Goal: Task Accomplishment & Management: Manage account settings

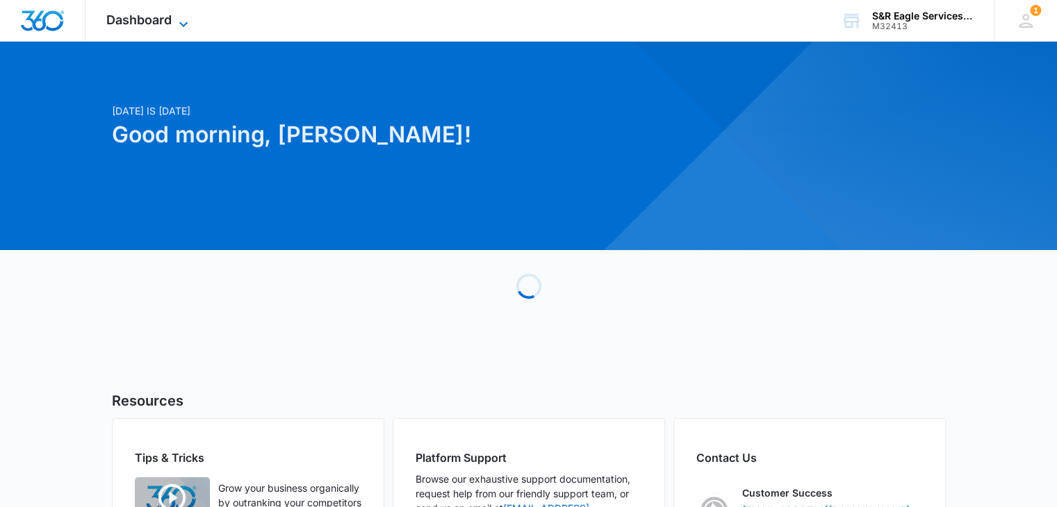
click at [167, 25] on span "Dashboard" at bounding box center [138, 20] width 65 height 15
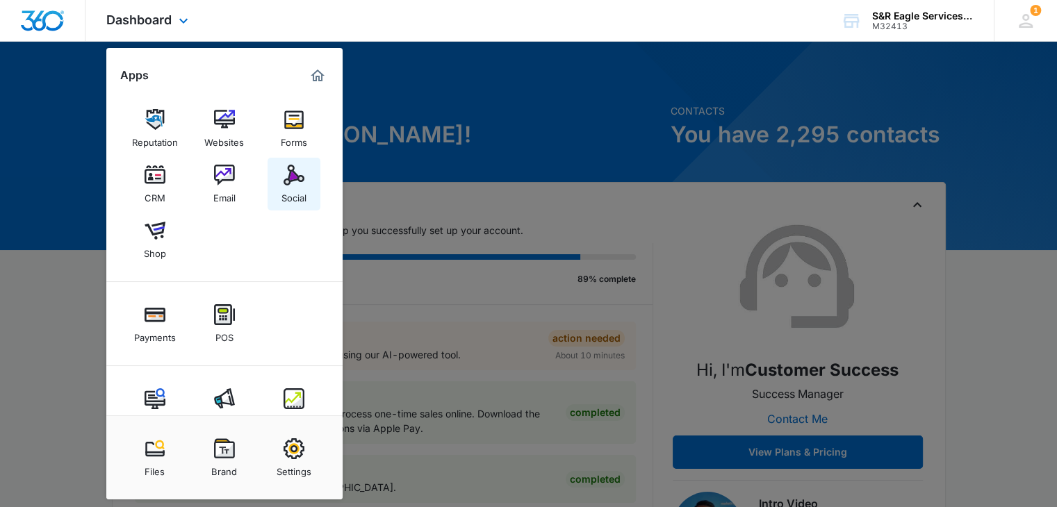
click at [285, 188] on div "Social" at bounding box center [293, 195] width 25 height 18
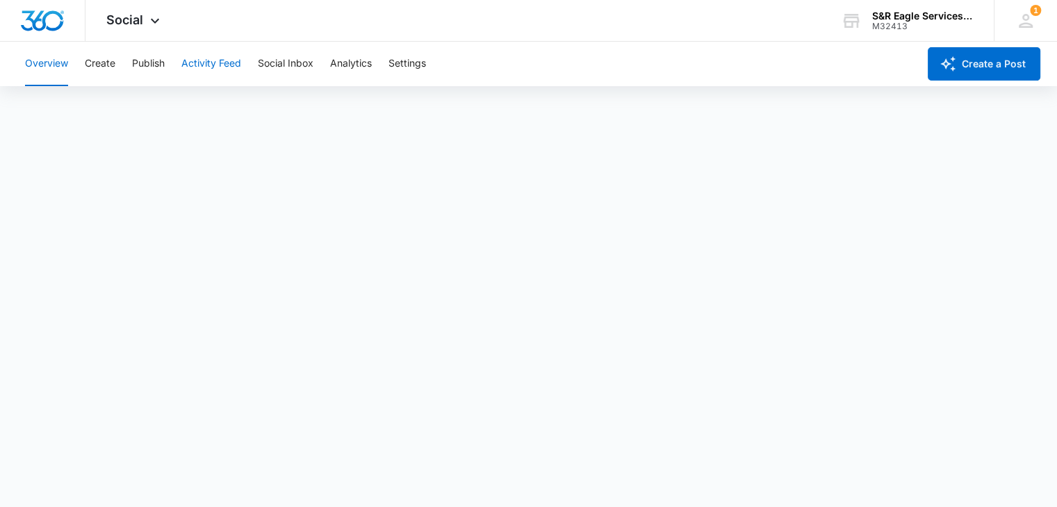
click at [212, 60] on button "Activity Feed" at bounding box center [211, 64] width 60 height 44
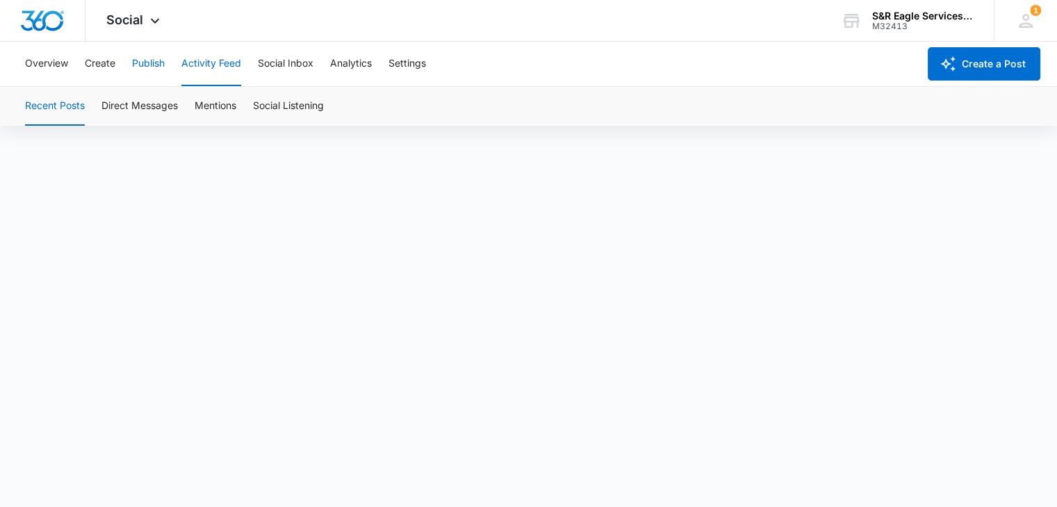
click at [151, 59] on button "Publish" at bounding box center [148, 64] width 33 height 44
click at [784, 92] on div "Calendar Schedules" at bounding box center [528, 106] width 1023 height 39
click at [752, 62] on div "Overview Create Publish Activity Feed Social Inbox Analytics Settings" at bounding box center [467, 64] width 901 height 44
click at [786, 66] on div "Overview Create Publish Activity Feed Social Inbox Analytics Settings" at bounding box center [467, 64] width 901 height 44
click at [800, 105] on div "Calendar Schedules" at bounding box center [528, 106] width 1023 height 39
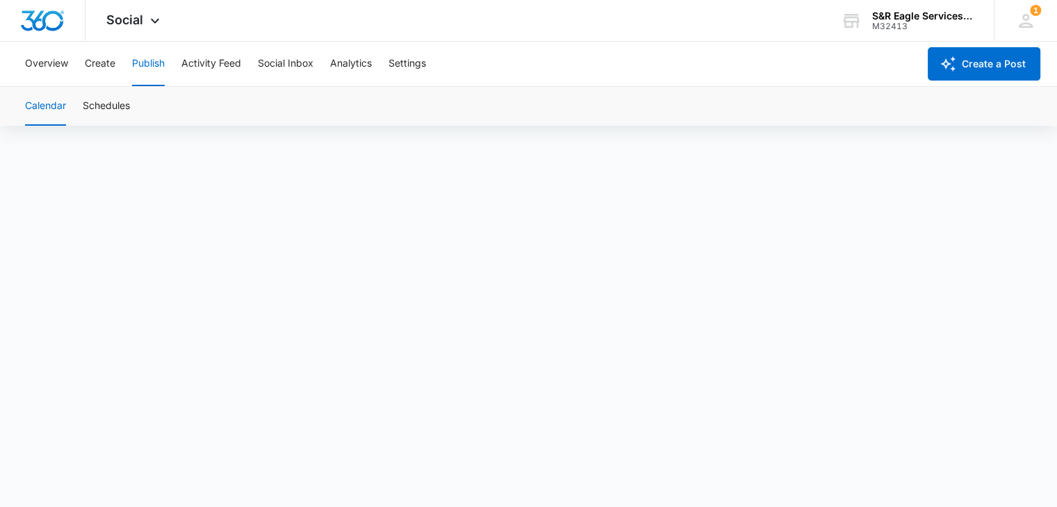
click at [793, 104] on div "Calendar Schedules" at bounding box center [528, 106] width 1023 height 39
click at [798, 72] on div "Overview Create Publish Activity Feed Social Inbox Analytics Settings" at bounding box center [467, 64] width 901 height 44
click at [775, 94] on div "Calendar Schedules" at bounding box center [528, 106] width 1023 height 39
click at [806, 97] on div "Calendar Schedules" at bounding box center [528, 106] width 1023 height 39
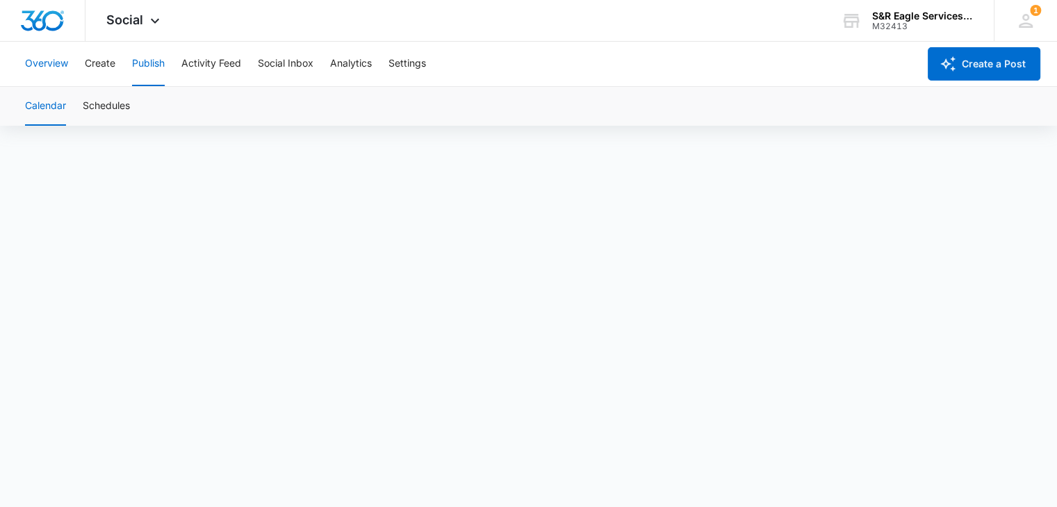
click at [59, 59] on button "Overview" at bounding box center [46, 64] width 43 height 44
click at [154, 66] on button "Publish" at bounding box center [148, 64] width 33 height 44
